Goal: Obtain resource: Download file/media

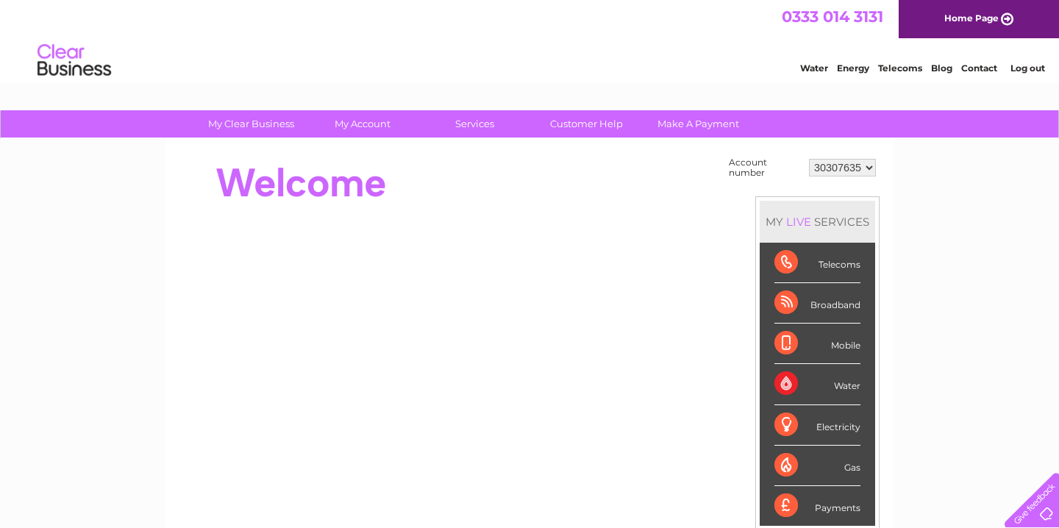
click at [866, 163] on select "30307635 30319372" at bounding box center [842, 168] width 67 height 18
select select "30319372"
click at [809, 159] on select "30307635 30319372" at bounding box center [842, 168] width 67 height 18
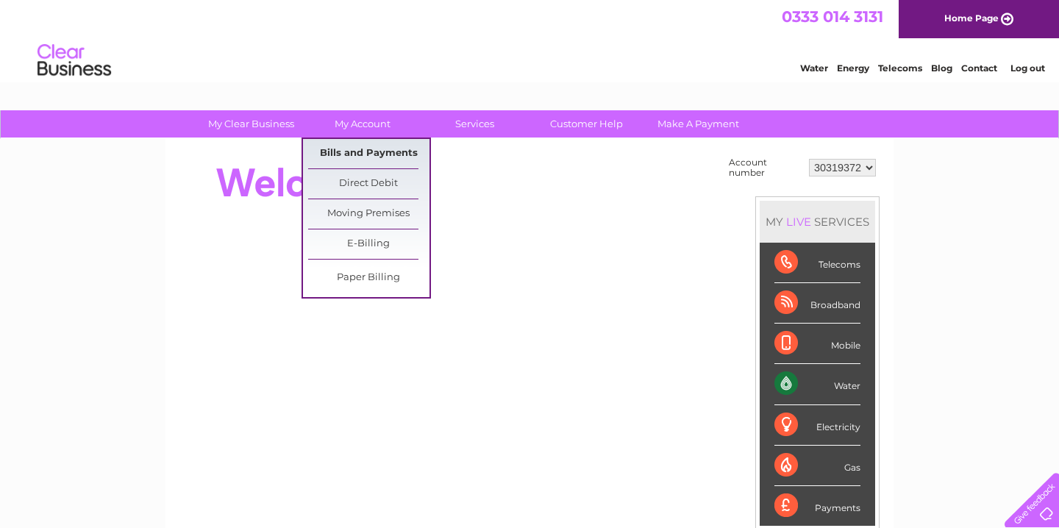
click at [331, 146] on link "Bills and Payments" at bounding box center [368, 153] width 121 height 29
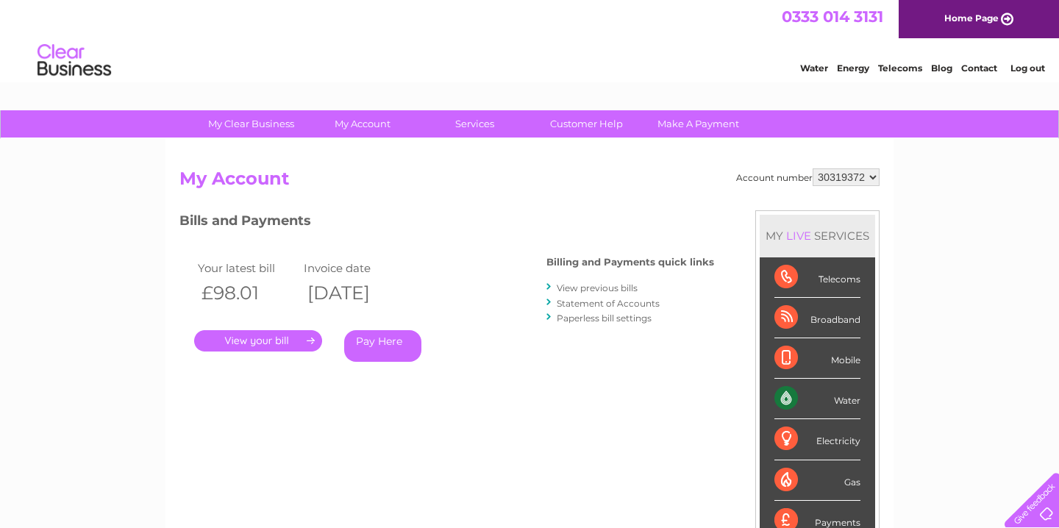
click at [593, 291] on link "View previous bills" at bounding box center [597, 287] width 81 height 11
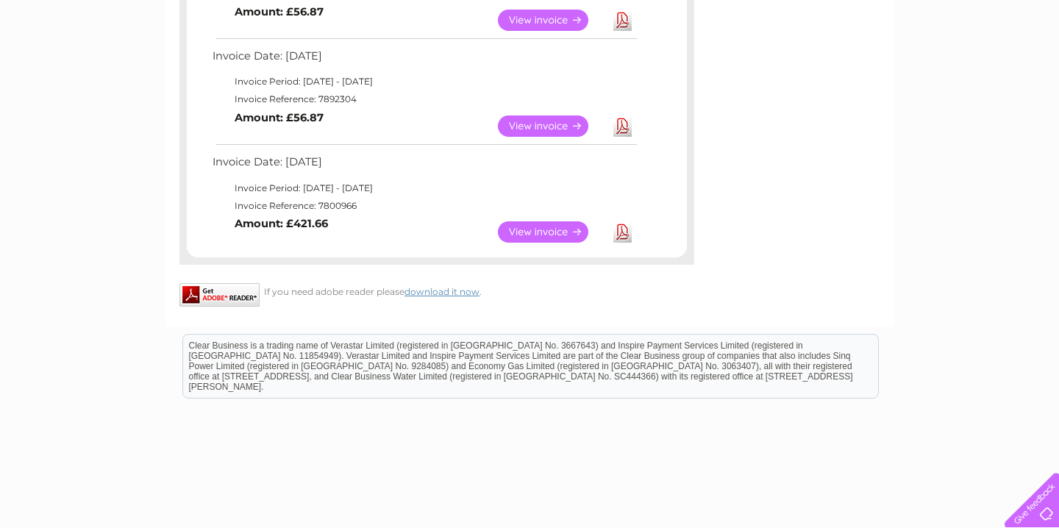
scroll to position [537, 0]
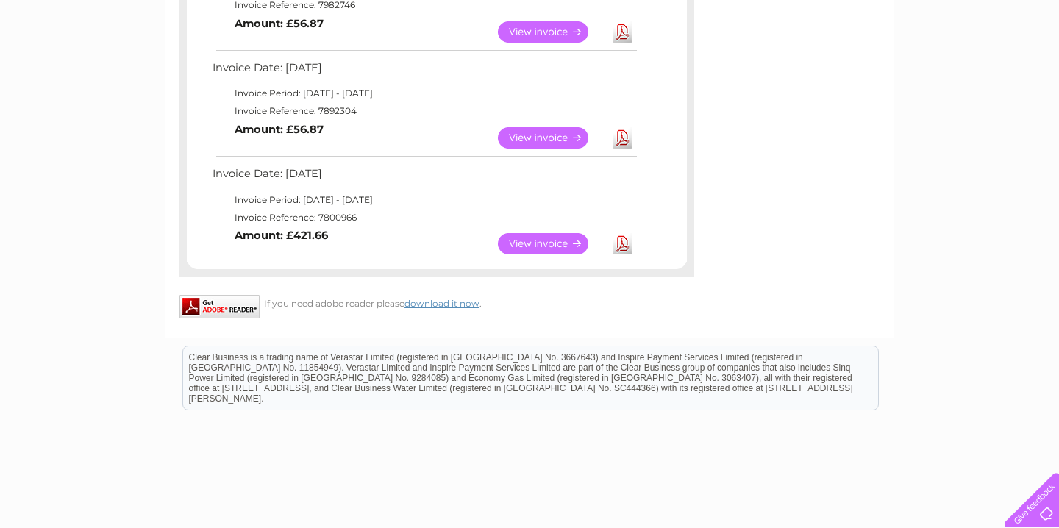
click at [616, 243] on link "Download" at bounding box center [622, 243] width 18 height 21
click at [627, 142] on link "Download" at bounding box center [622, 137] width 18 height 21
